Goal: Task Accomplishment & Management: Use online tool/utility

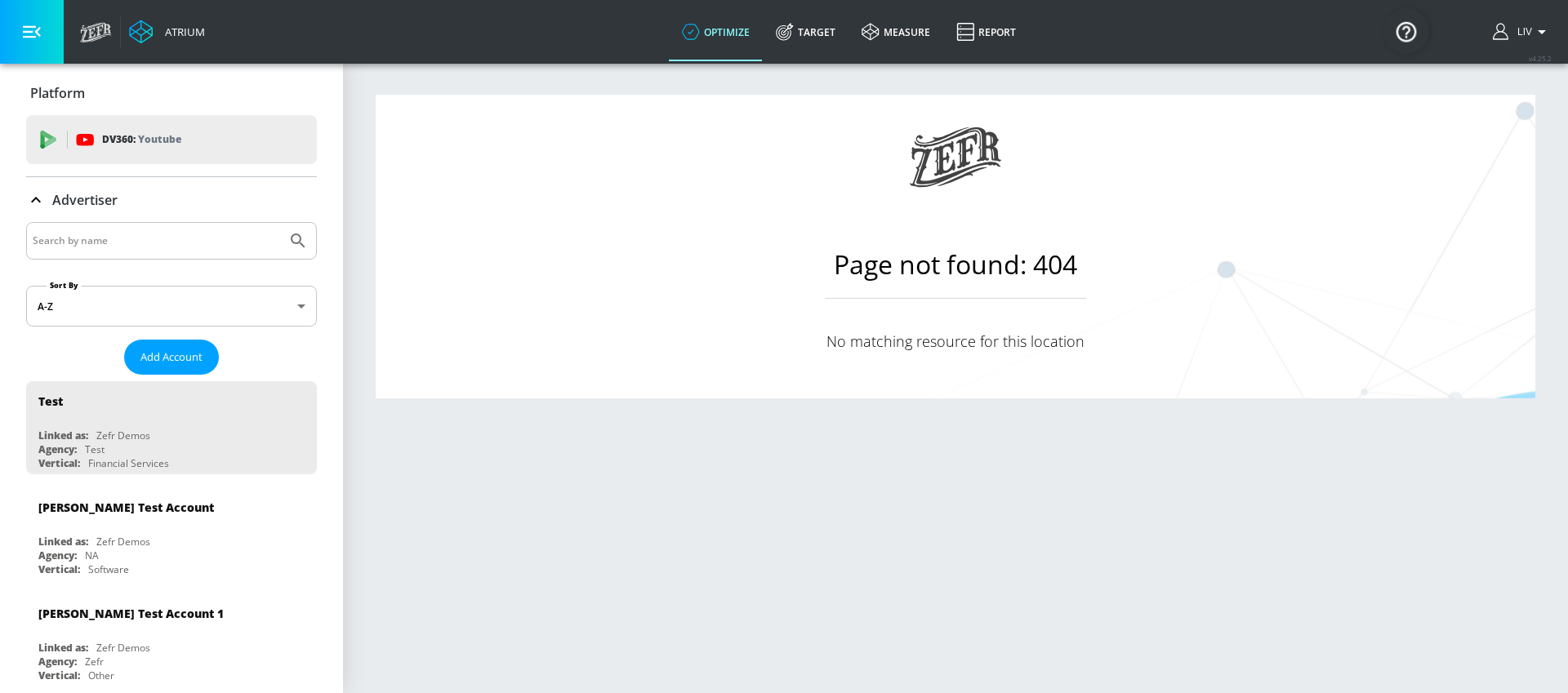
click at [89, 258] on div at bounding box center [171, 240] width 291 height 38
click at [107, 241] on input "Search by name" at bounding box center [156, 240] width 247 height 21
type input "diageo_"
click at [280, 223] on button "Submit Search" at bounding box center [297, 240] width 36 height 36
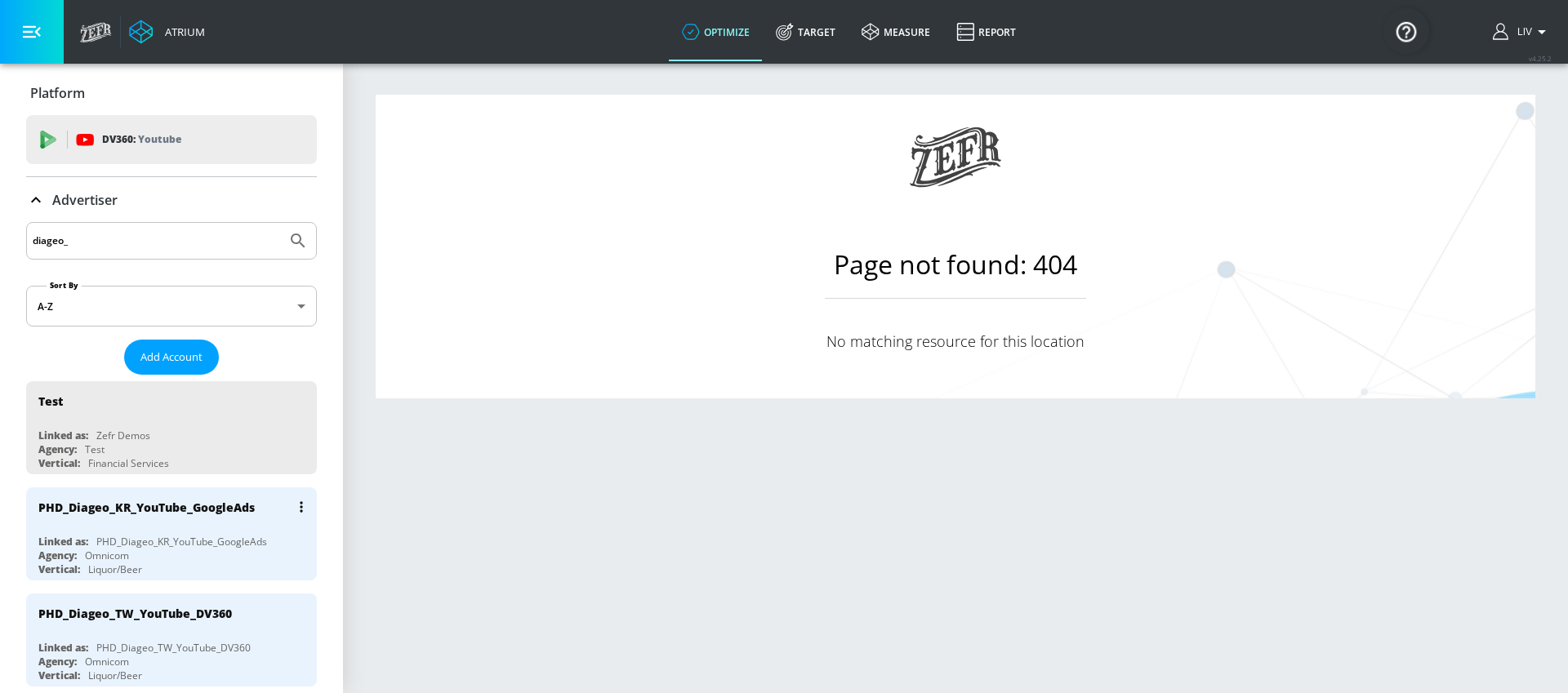
click at [185, 520] on div "PHD_Diageo_KR_YouTube_GoogleAds" at bounding box center [175, 507] width 275 height 39
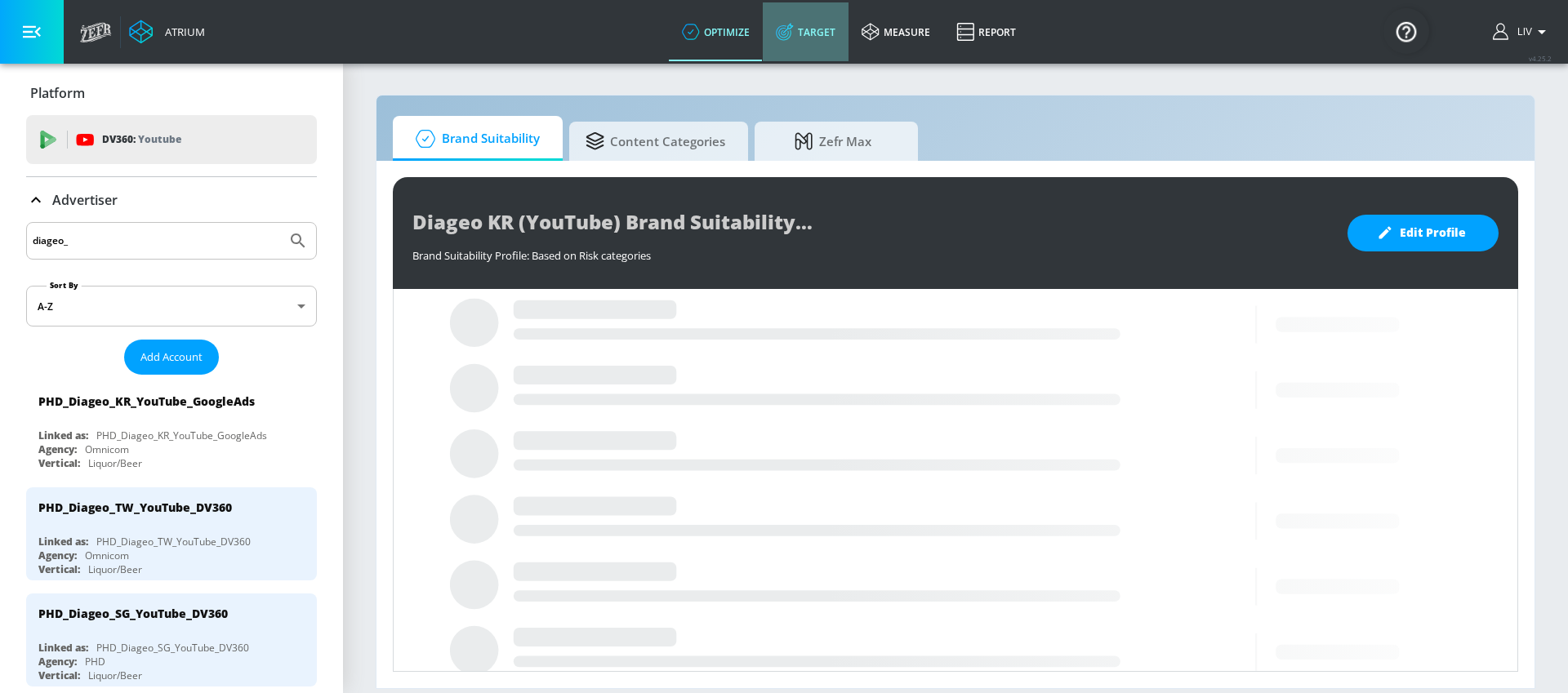
click at [831, 32] on link "Target" at bounding box center [805, 32] width 86 height 58
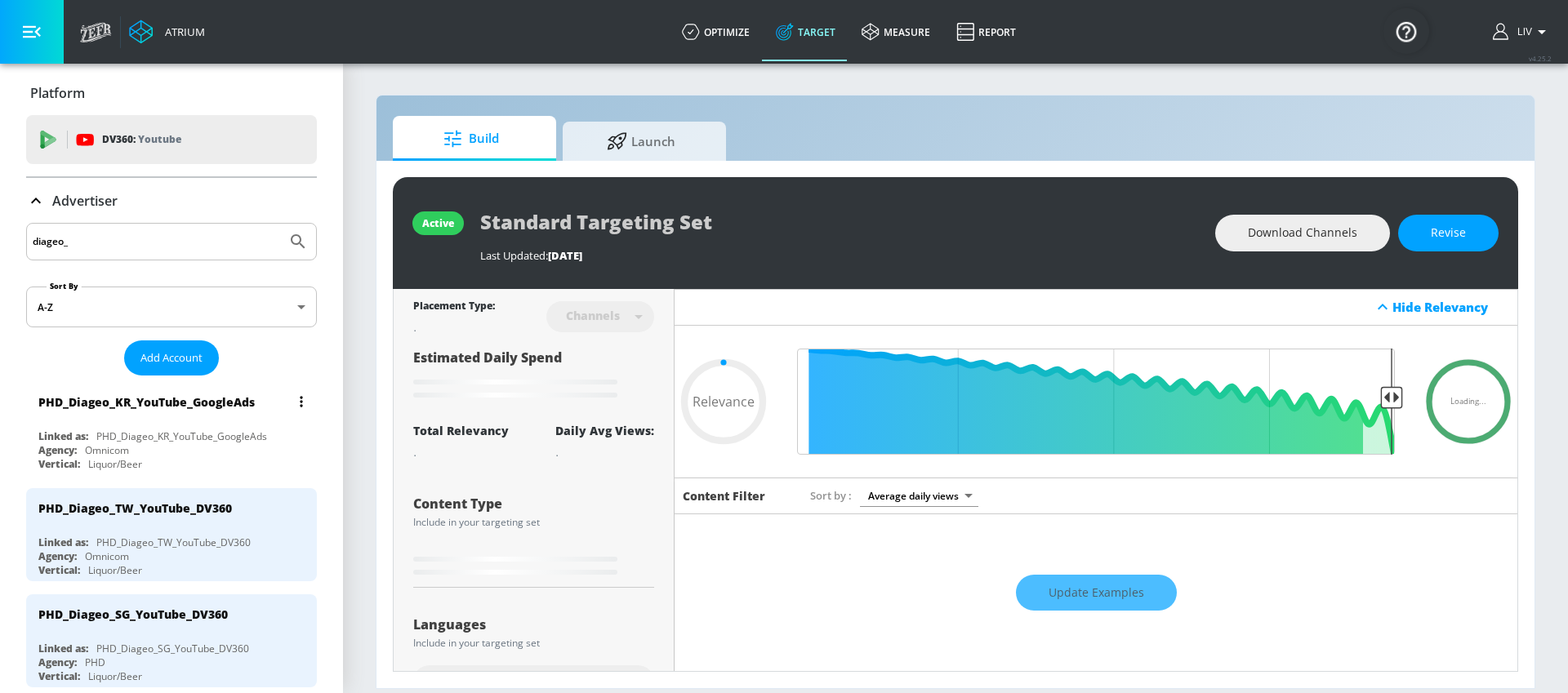
click at [109, 436] on div "PHD_Diageo_KR_YouTube_GoogleAds" at bounding box center [181, 436] width 170 height 14
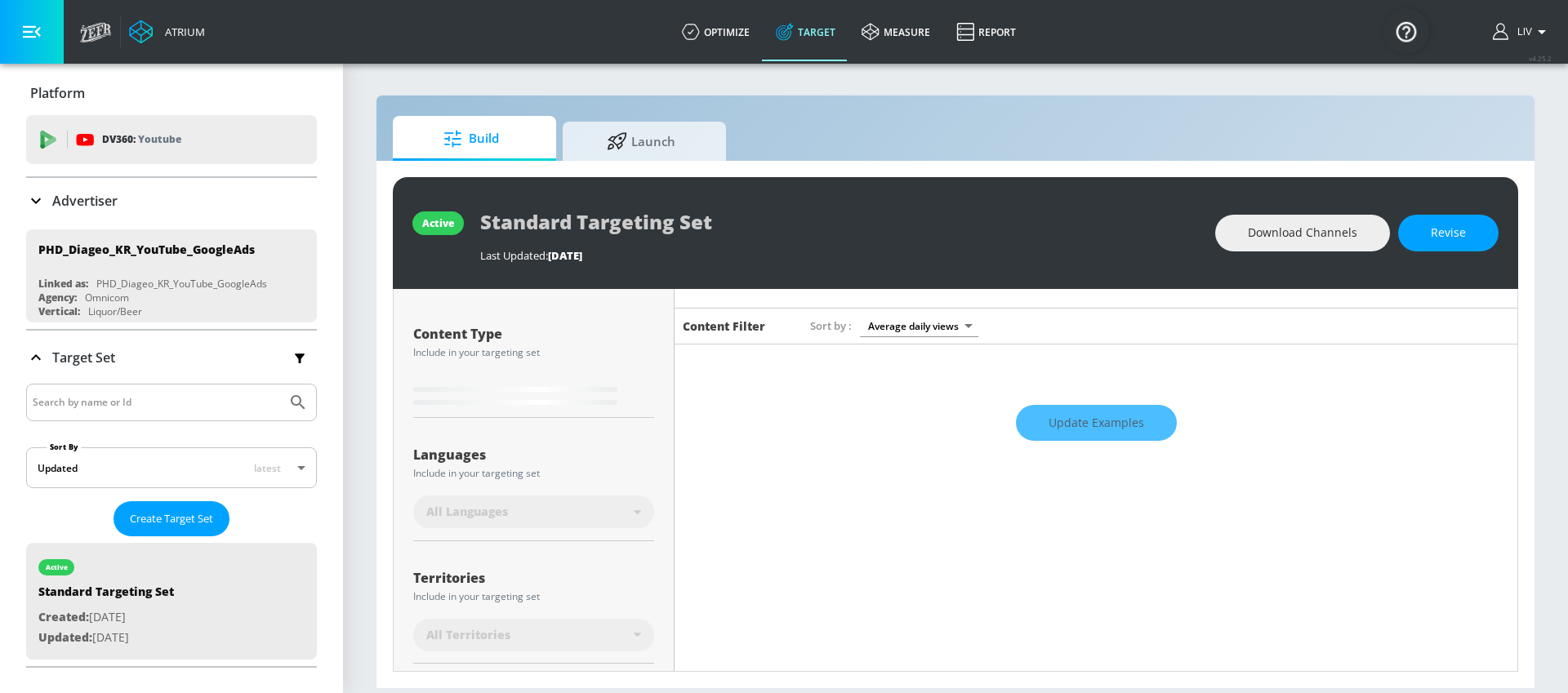
scroll to position [346, 0]
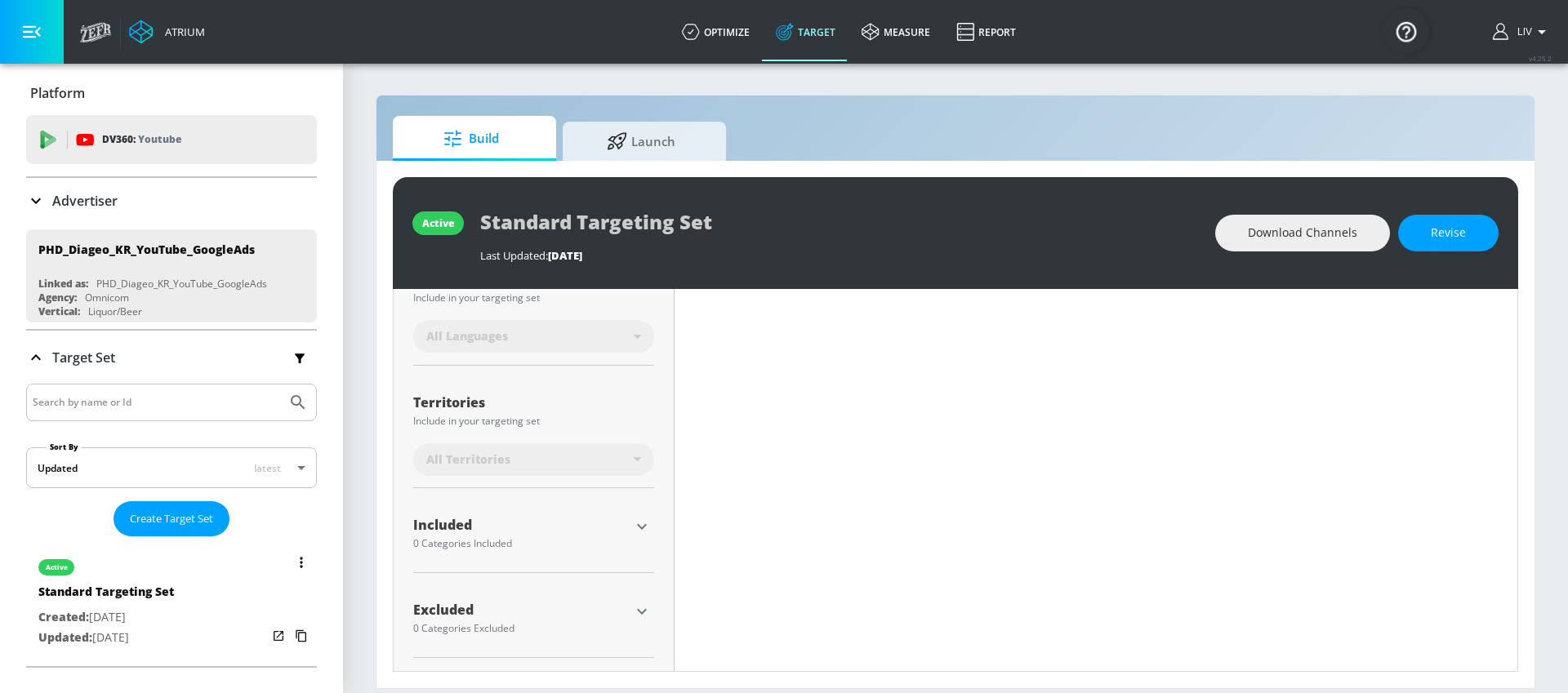
click at [148, 564] on div "active" at bounding box center [106, 563] width 135 height 41
type input "0.05"
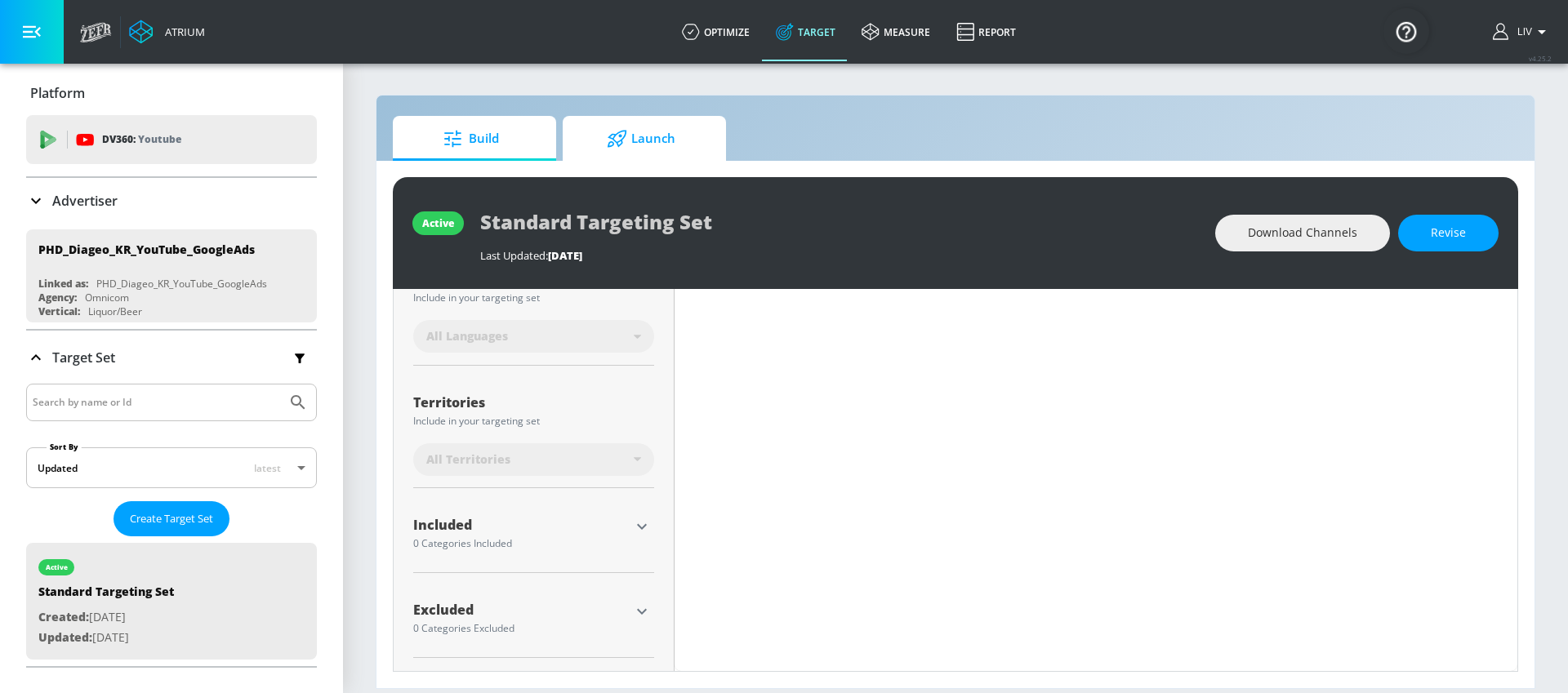
click at [570, 153] on link "Launch" at bounding box center [645, 139] width 164 height 45
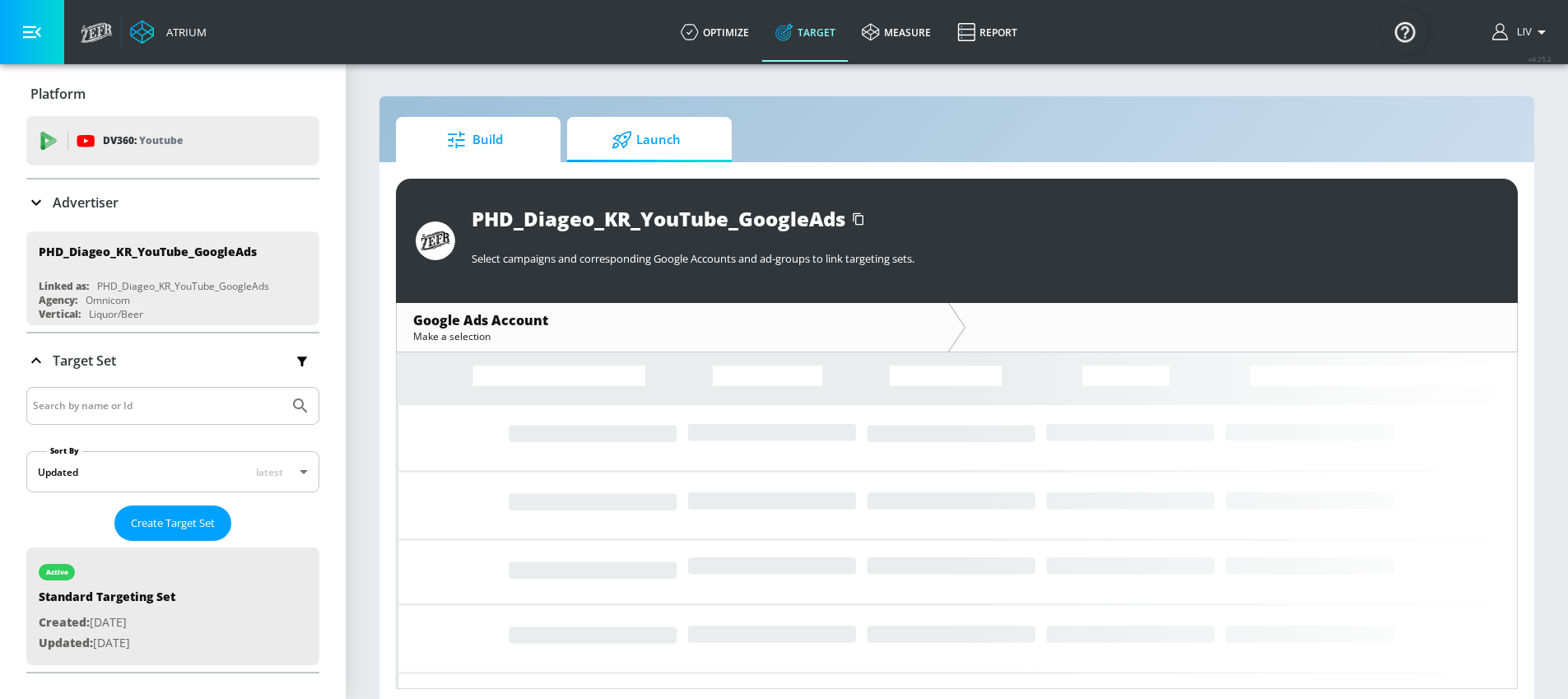
click at [494, 150] on span "Build" at bounding box center [475, 140] width 125 height 40
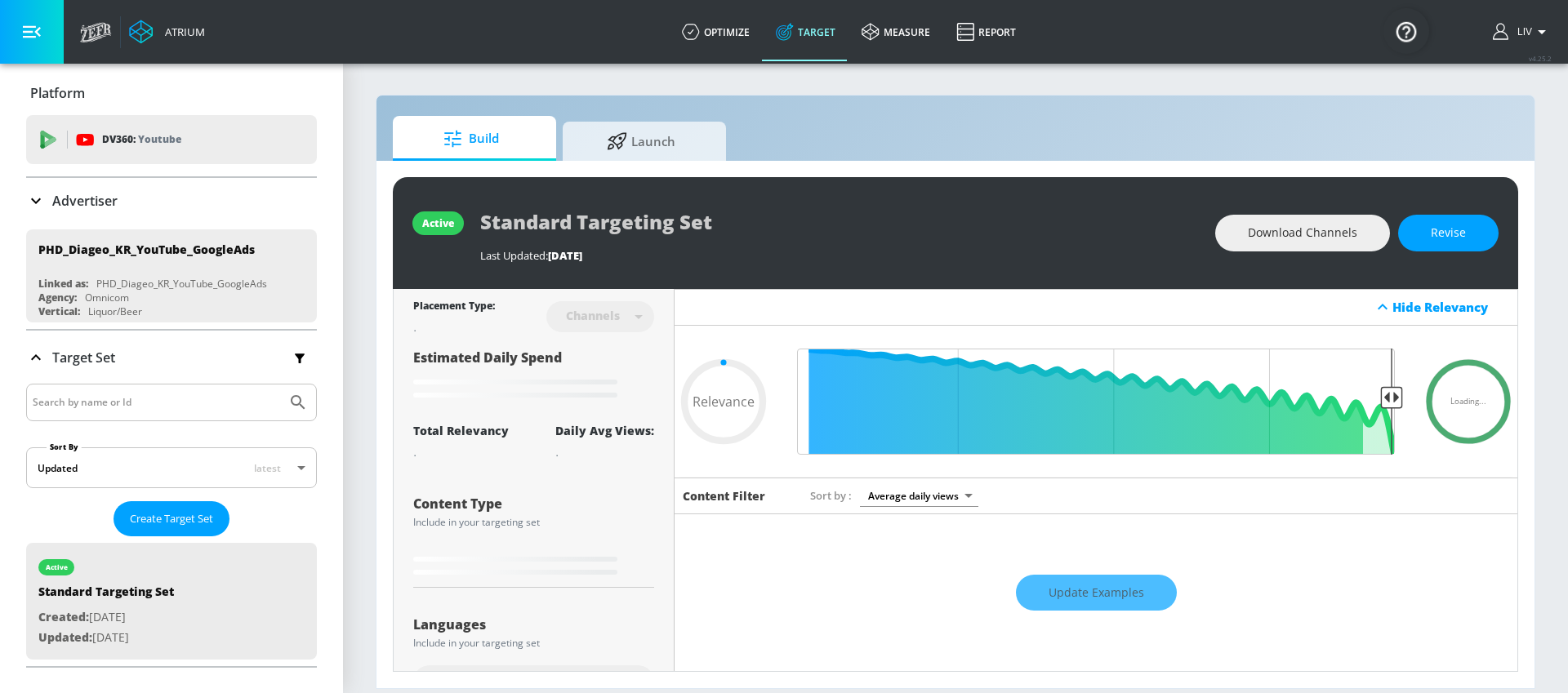
type input "0.45"
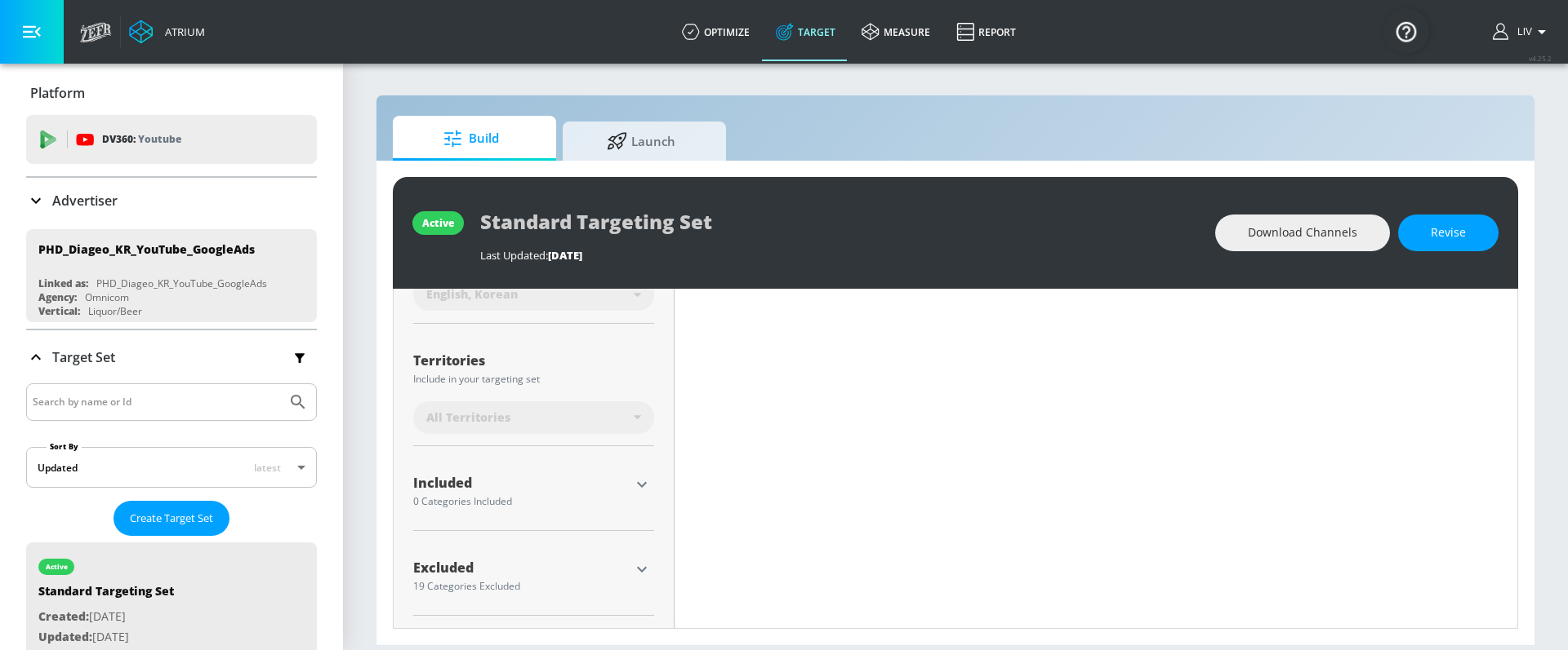
scroll to position [368, 0]
click at [644, 567] on icon "button" at bounding box center [641, 568] width 19 height 19
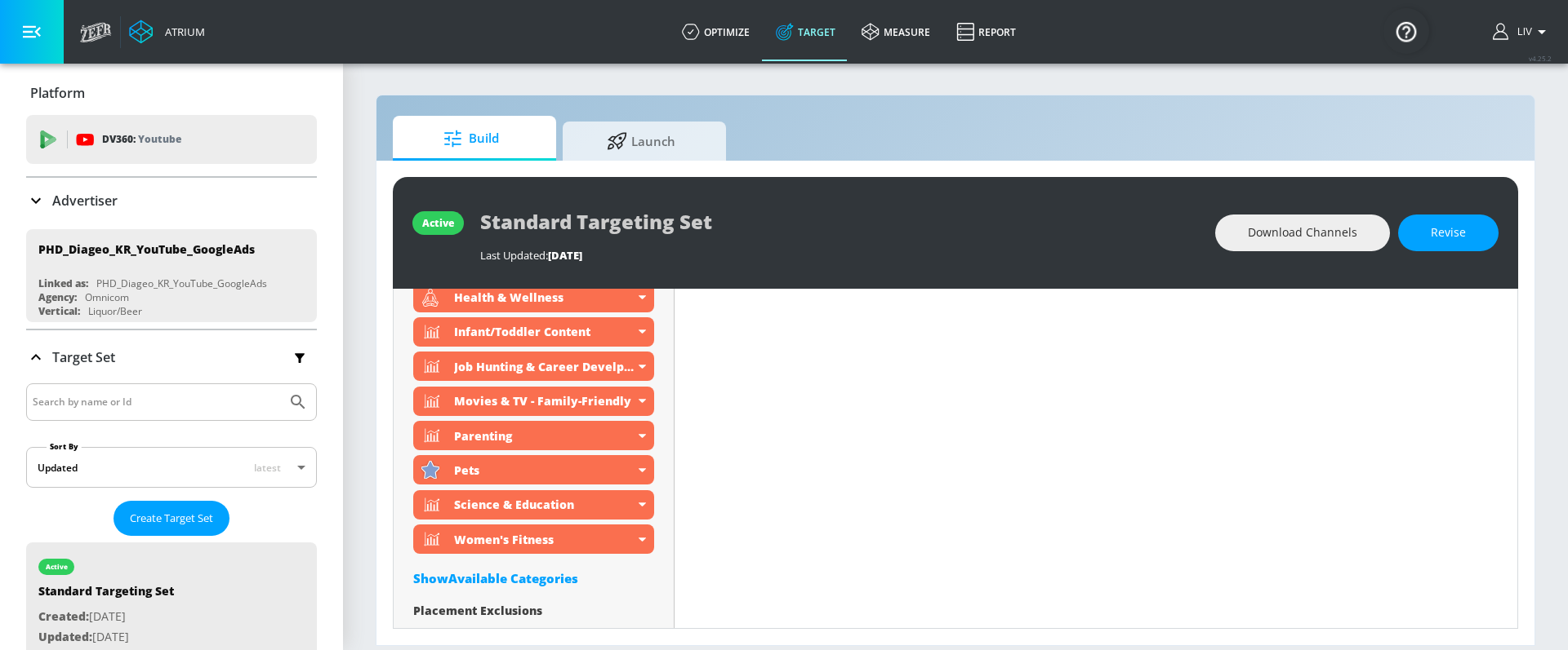
scroll to position [1096, 0]
